Goal: Task Accomplishment & Management: Manage account settings

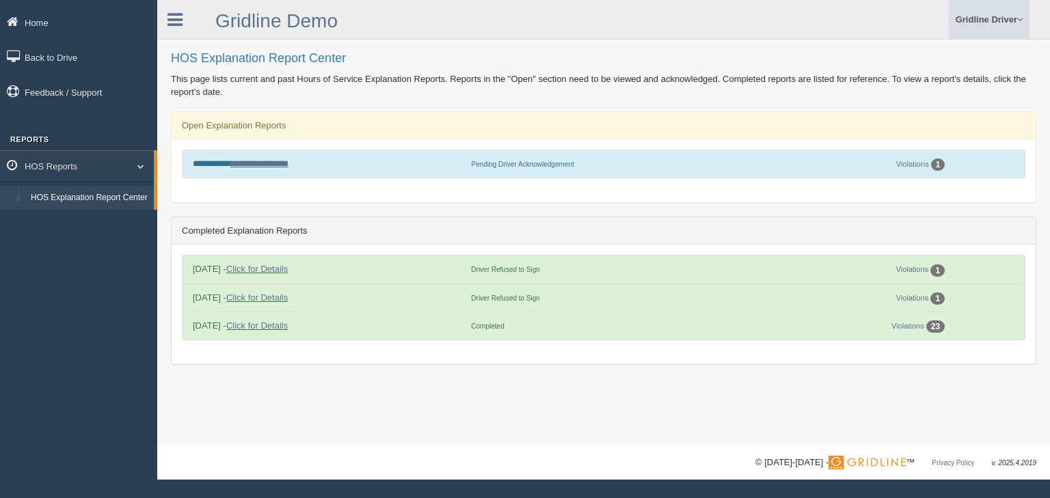
click at [982, 11] on link "Gridline Driver" at bounding box center [989, 19] width 81 height 39
click at [918, 81] on link "Log Off" at bounding box center [954, 82] width 149 height 28
